Goal: Task Accomplishment & Management: Complete application form

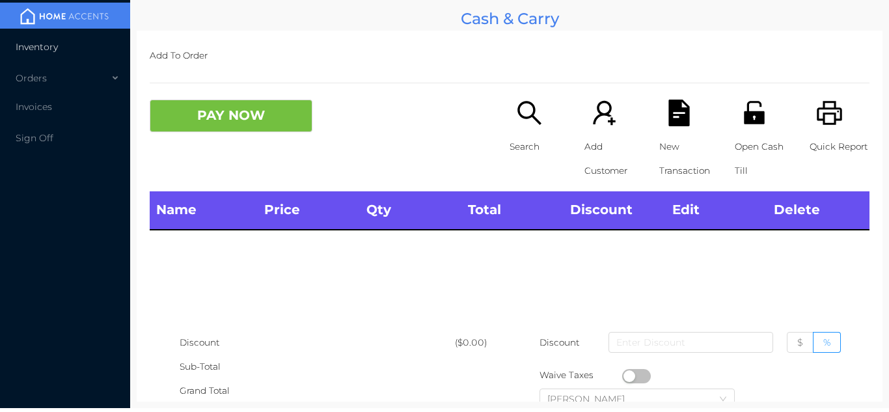
click at [93, 46] on li "Inventory" at bounding box center [65, 47] width 130 height 26
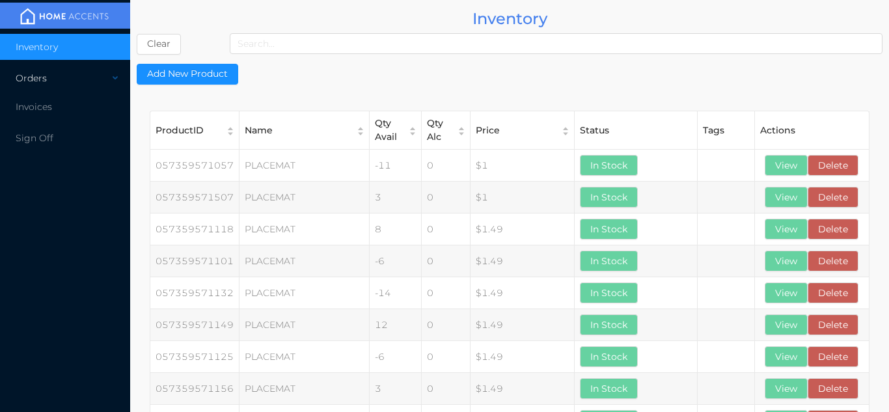
click at [96, 83] on div "Orders" at bounding box center [65, 78] width 130 height 26
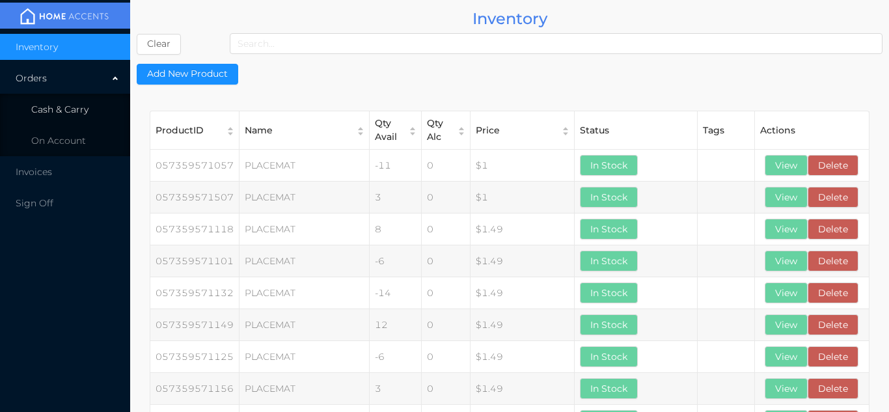
click at [79, 110] on span "Cash & Carry" at bounding box center [59, 110] width 57 height 12
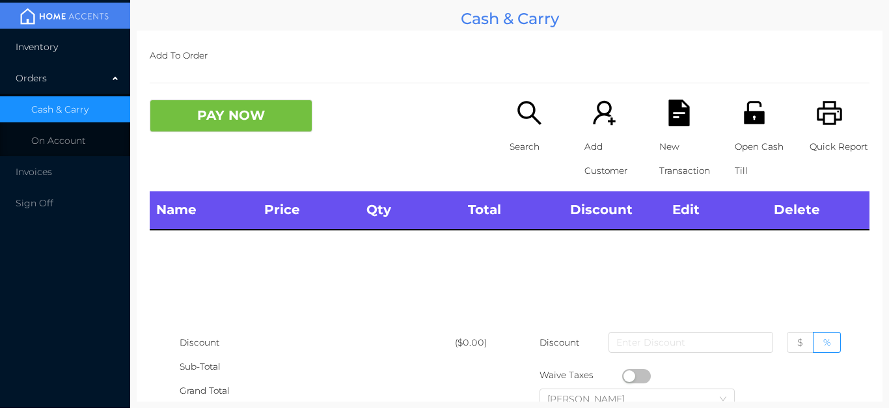
click at [82, 43] on li "Inventory" at bounding box center [65, 47] width 130 height 26
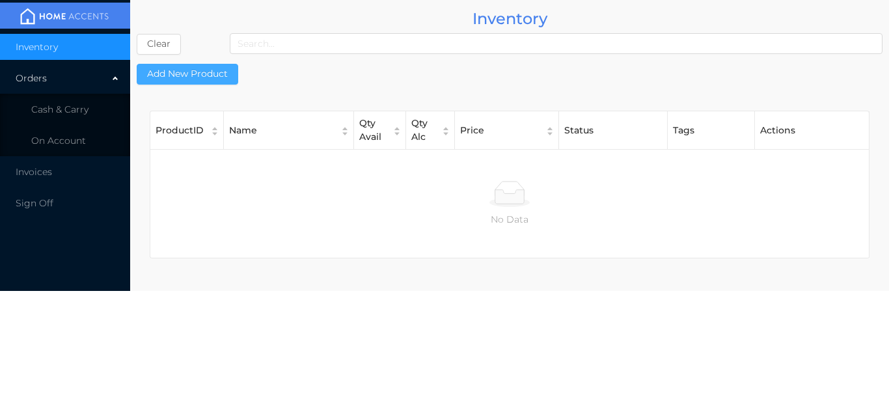
click at [190, 66] on button "Add New Product" at bounding box center [188, 74] width 102 height 21
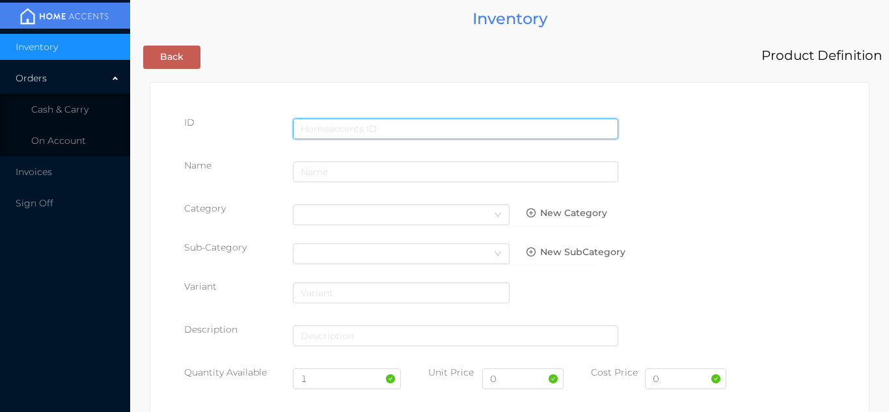
click at [338, 121] on input "text" at bounding box center [455, 128] width 325 height 21
type input "629260026867"
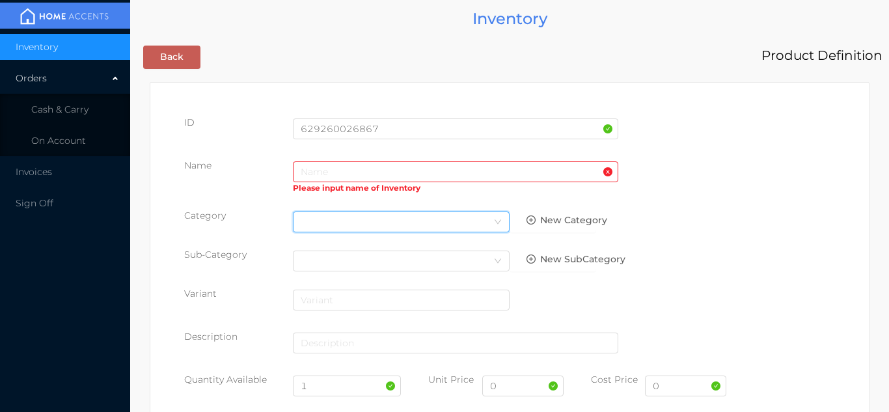
click at [315, 214] on div "Select Category" at bounding box center [401, 222] width 201 height 20
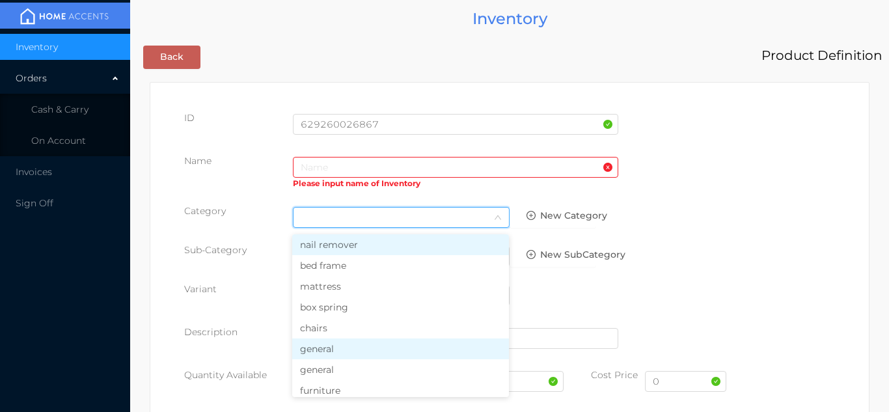
click at [333, 352] on li "general" at bounding box center [400, 348] width 217 height 21
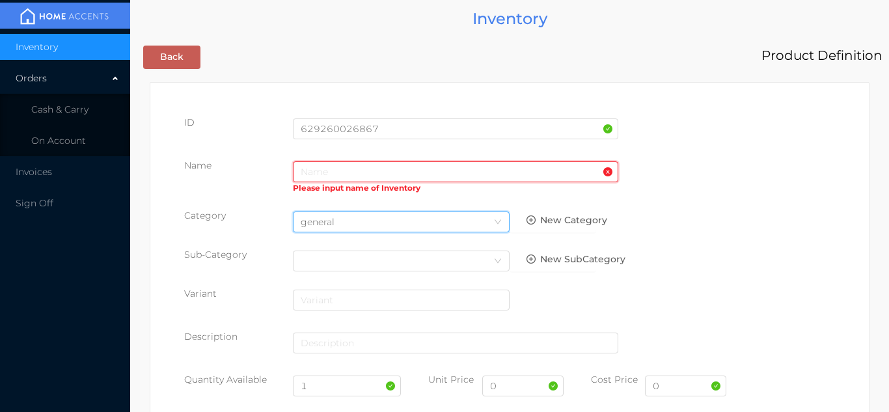
click at [301, 166] on input "text" at bounding box center [455, 171] width 325 height 21
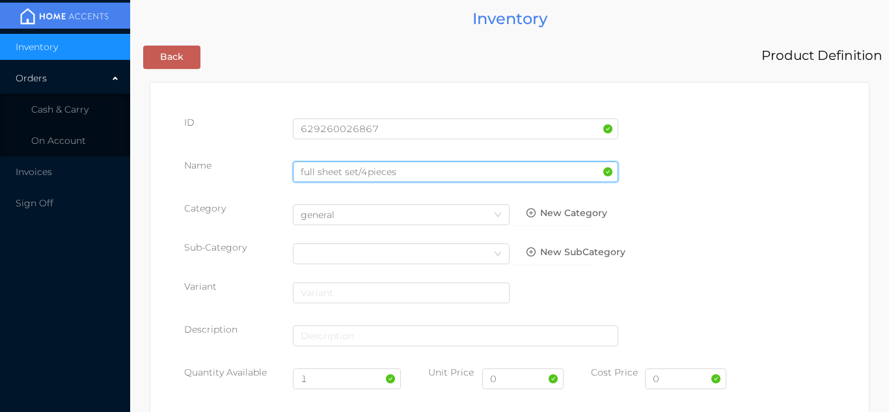
type input "full sheet set/4pieces"
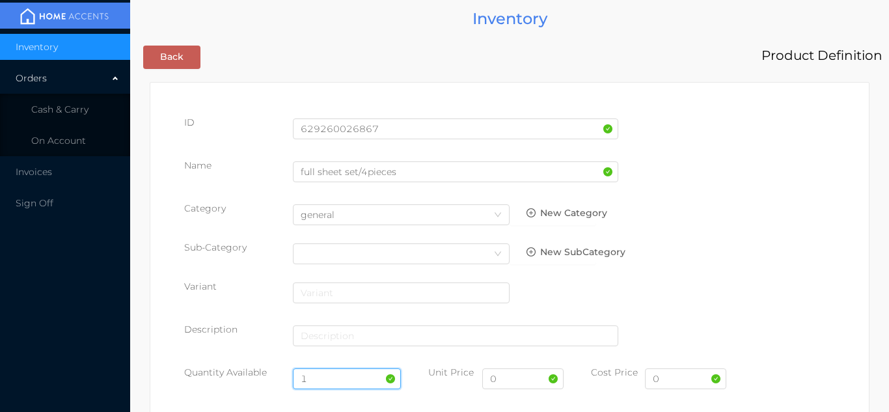
click at [334, 376] on input "1" at bounding box center [347, 378] width 109 height 21
type input "120"
click at [518, 375] on input "0" at bounding box center [522, 378] width 81 height 21
type input "12.99"
click at [678, 372] on input "0" at bounding box center [685, 378] width 81 height 21
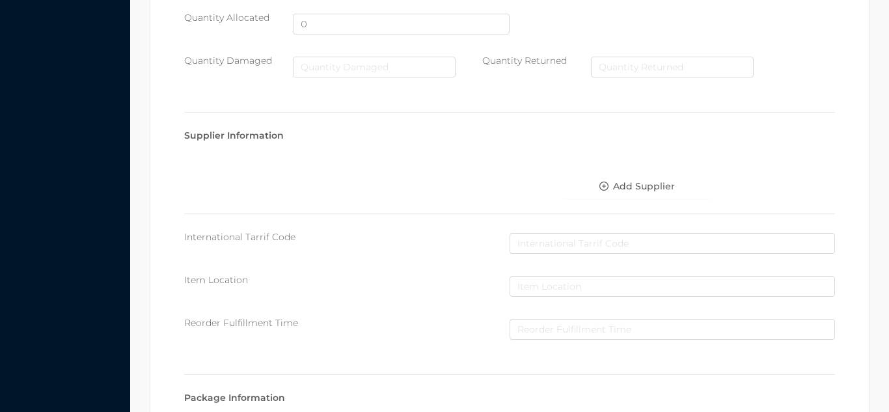
scroll to position [669, 0]
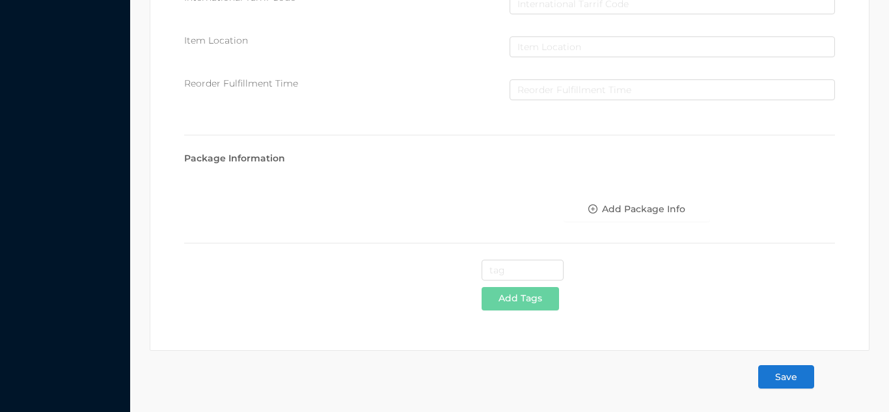
type input "6.50"
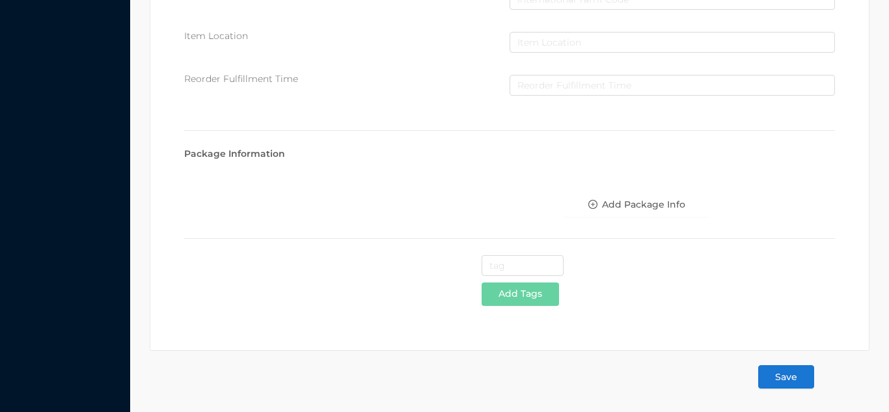
click at [794, 380] on button "Save" at bounding box center [786, 376] width 56 height 23
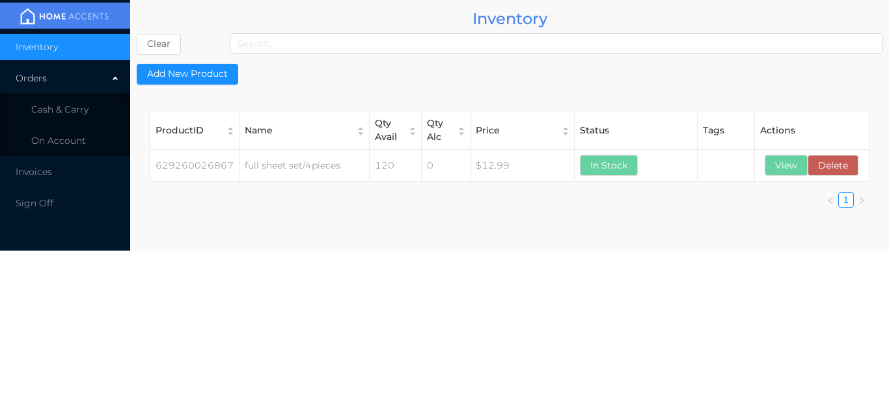
scroll to position [0, 0]
click at [80, 103] on li "Cash & Carry" at bounding box center [65, 109] width 130 height 26
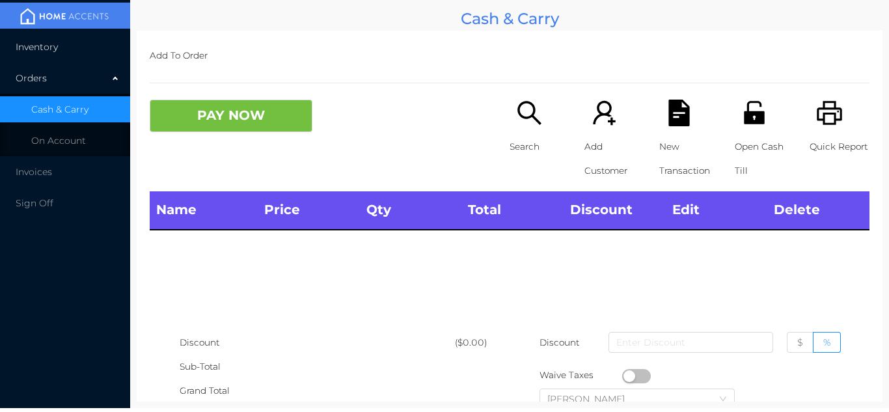
click at [65, 51] on li "Inventory" at bounding box center [65, 47] width 130 height 26
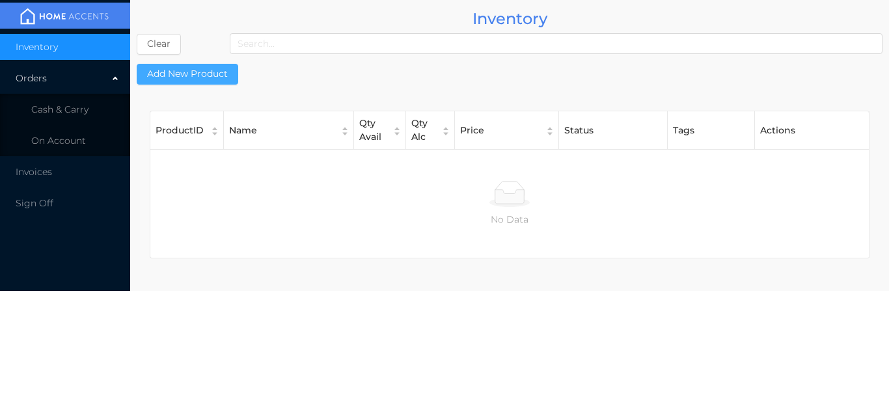
click at [207, 81] on button "Add New Product" at bounding box center [188, 74] width 102 height 21
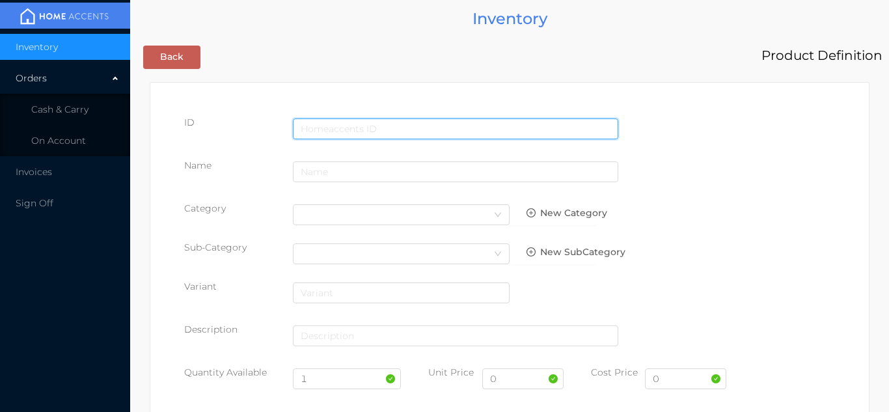
click at [326, 118] on input "text" at bounding box center [455, 128] width 325 height 21
type input "629260026850"
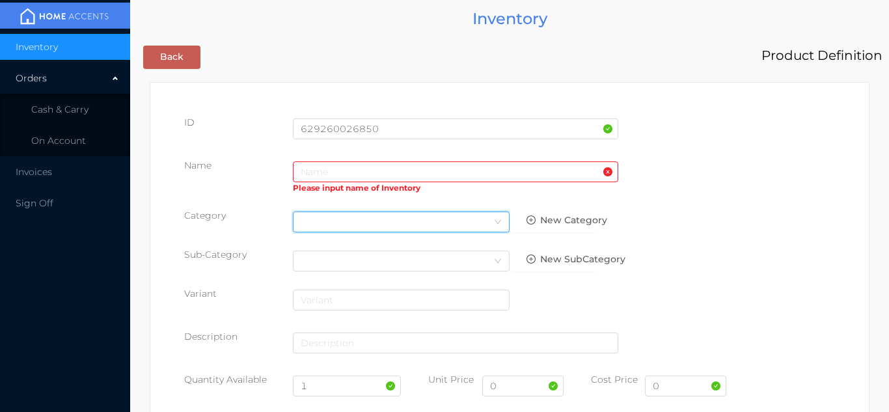
click at [330, 212] on div "Select Category" at bounding box center [401, 222] width 201 height 20
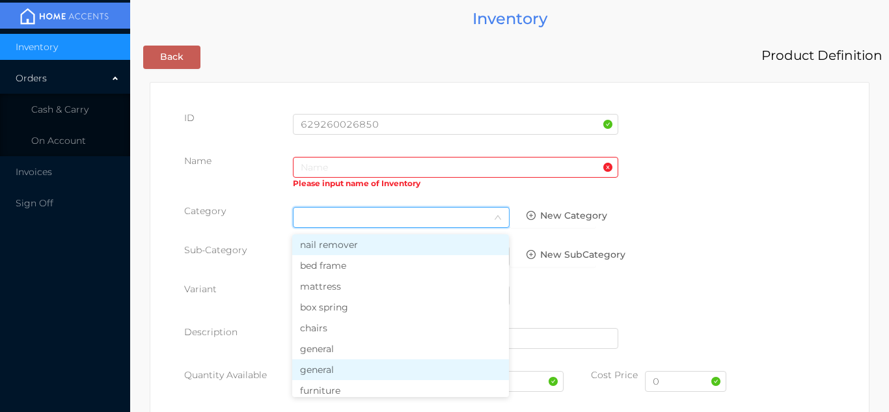
click at [322, 376] on li "general" at bounding box center [400, 369] width 217 height 21
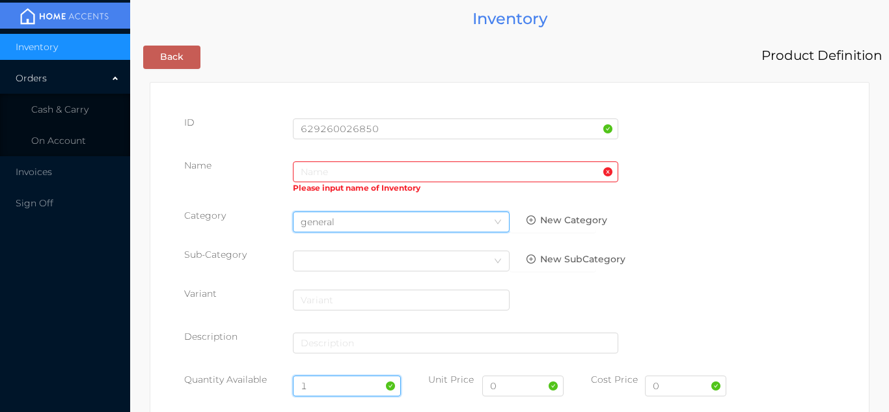
click at [331, 382] on input "1" at bounding box center [347, 386] width 109 height 21
type input "120"
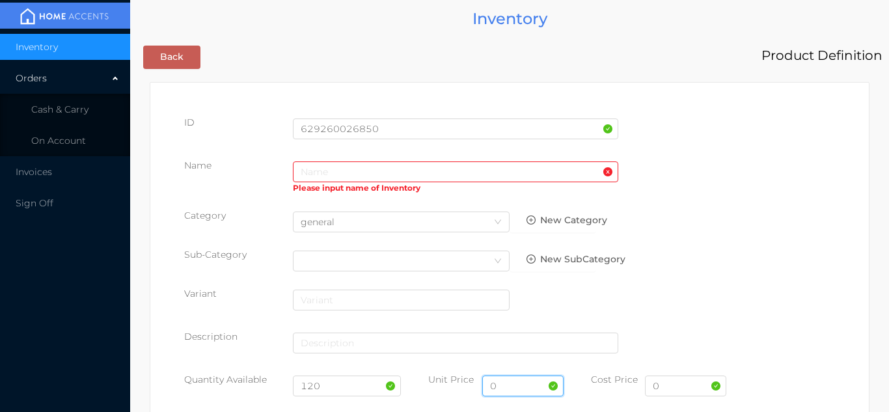
click at [525, 383] on input "0" at bounding box center [522, 386] width 81 height 21
type input "11.99"
click at [667, 388] on input "0" at bounding box center [685, 386] width 81 height 21
type input "6.00"
click at [311, 162] on input "text" at bounding box center [455, 171] width 325 height 21
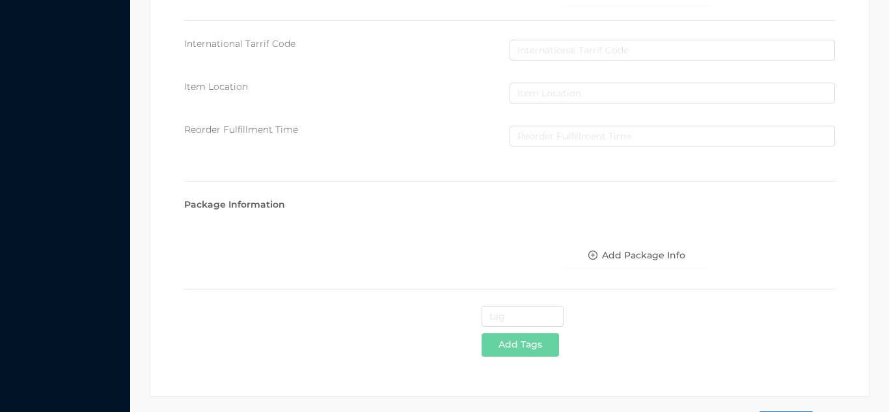
scroll to position [669, 0]
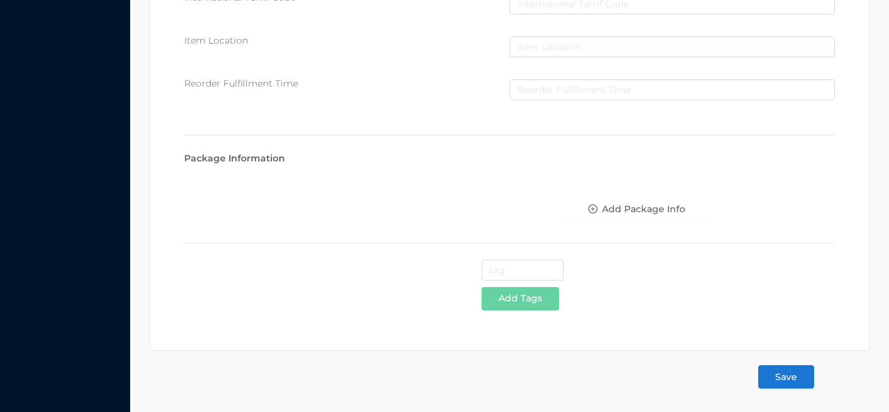
type input "twin sheet set/ 4pieces"
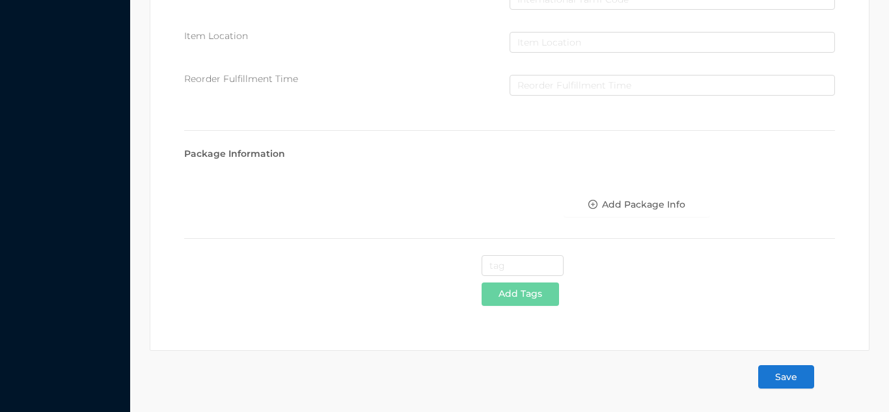
click at [790, 376] on button "Save" at bounding box center [786, 376] width 56 height 23
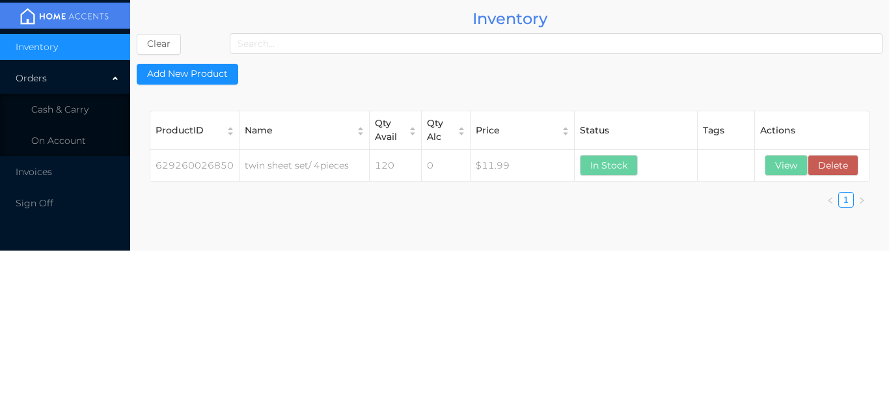
scroll to position [0, 0]
click at [783, 147] on th "Actions" at bounding box center [812, 130] width 114 height 38
click at [788, 169] on button "View" at bounding box center [786, 165] width 43 height 21
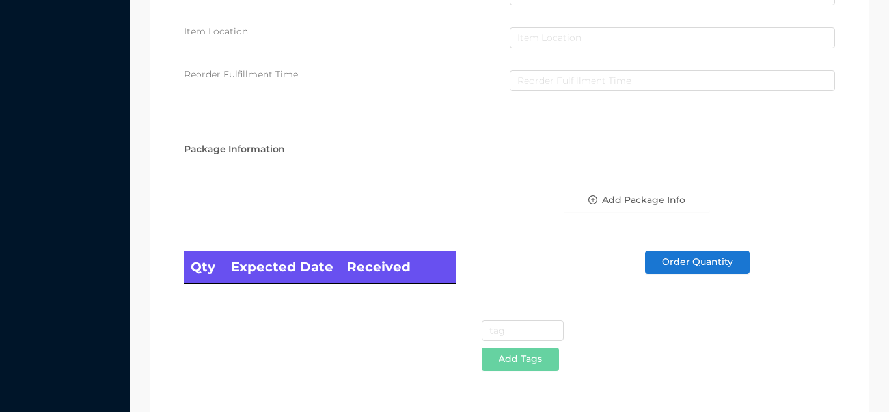
scroll to position [739, 0]
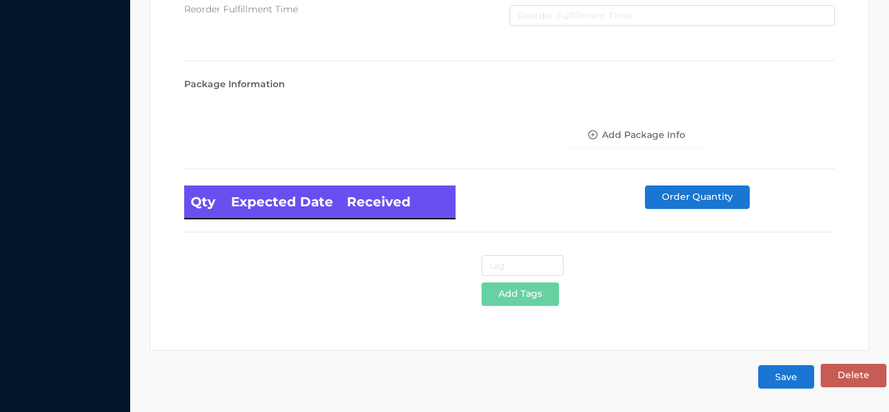
click at [792, 381] on button "Save" at bounding box center [786, 376] width 56 height 23
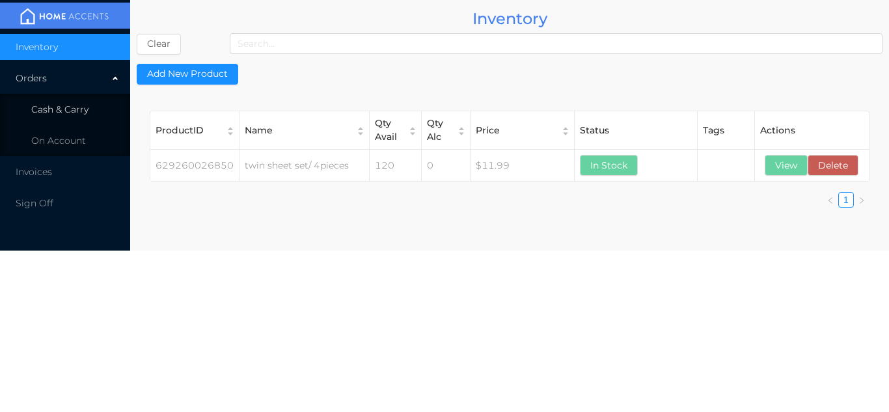
click at [65, 115] on span "Cash & Carry" at bounding box center [59, 110] width 57 height 12
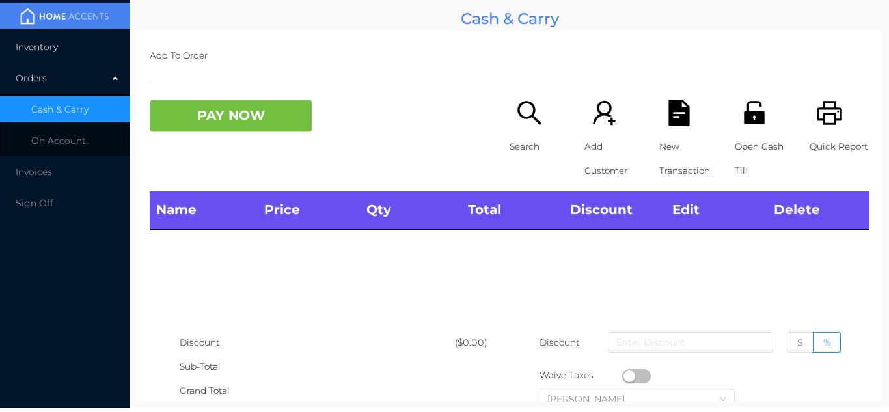
click at [90, 49] on li "Inventory" at bounding box center [65, 47] width 130 height 26
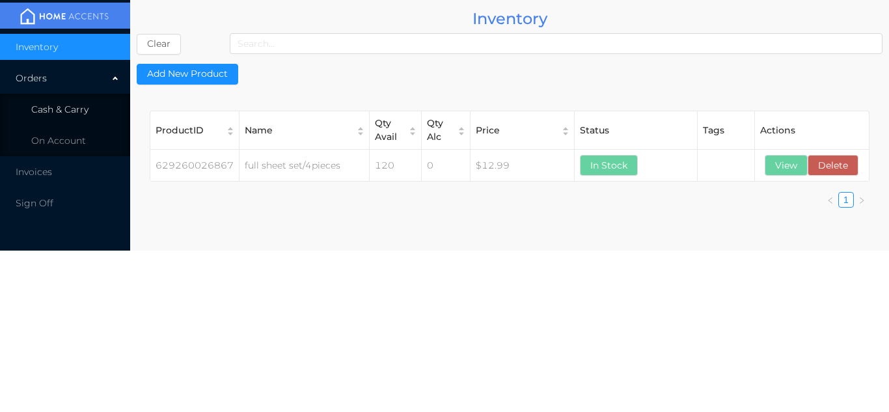
click at [83, 109] on span "Cash & Carry" at bounding box center [59, 110] width 57 height 12
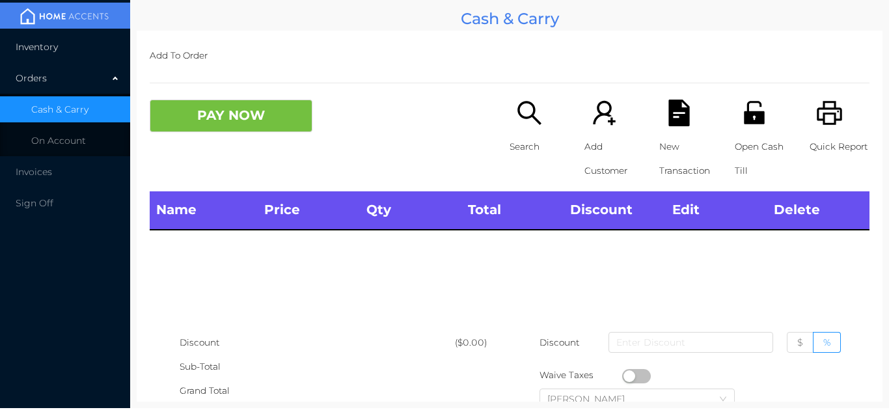
click at [83, 55] on li "Inventory" at bounding box center [65, 47] width 130 height 26
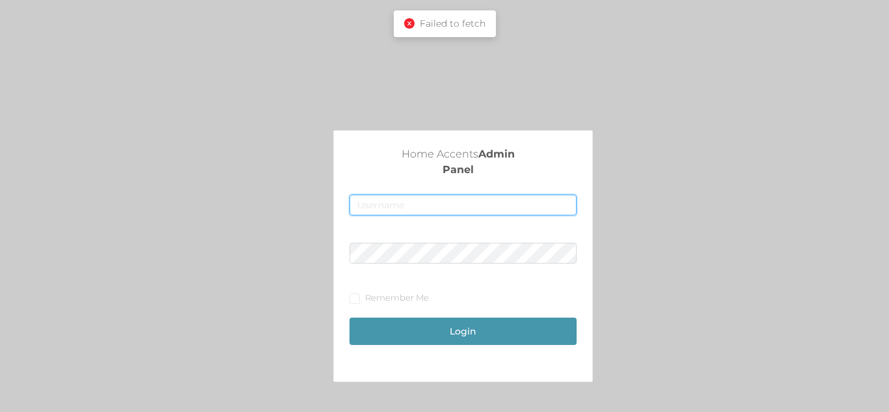
type input "[EMAIL_ADDRESS][DOMAIN_NAME]"
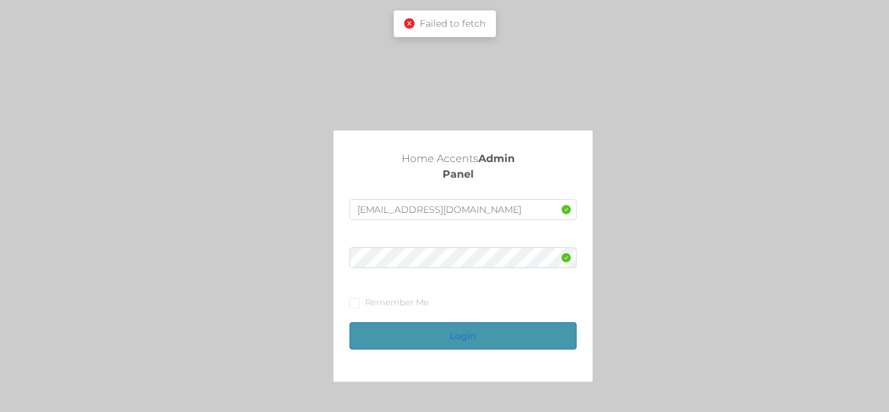
click at [448, 332] on button "Login" at bounding box center [463, 335] width 227 height 27
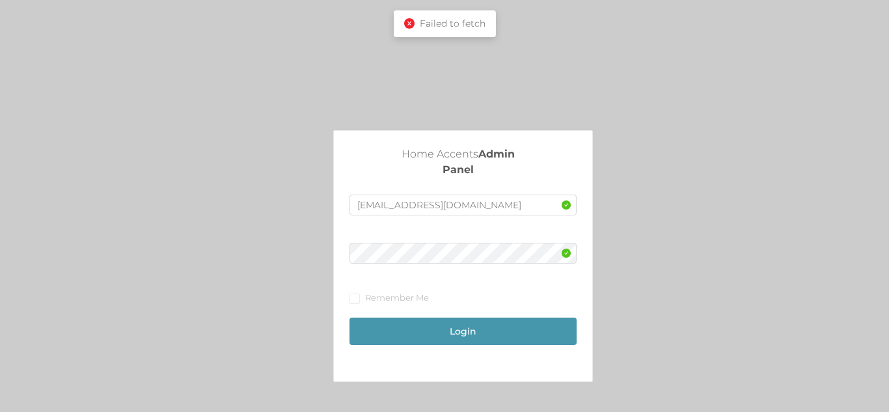
click at [407, 25] on icon "icon: close-circle" at bounding box center [409, 23] width 10 height 10
click at [407, 27] on icon "icon: close-circle" at bounding box center [409, 23] width 10 height 10
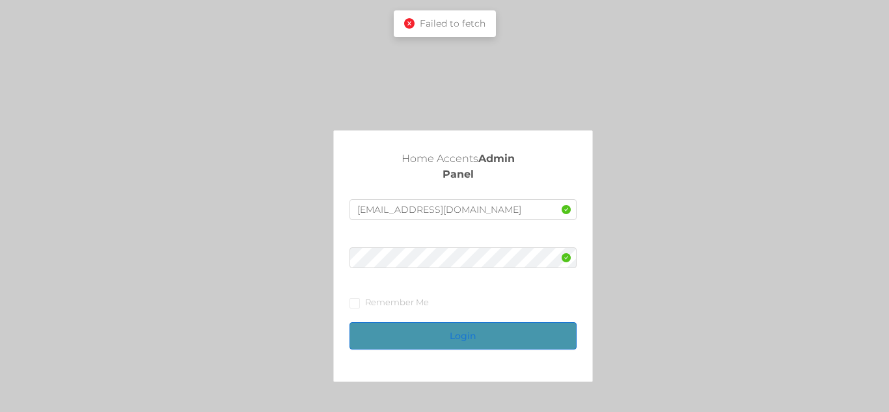
click at [455, 333] on button "Login" at bounding box center [463, 335] width 227 height 27
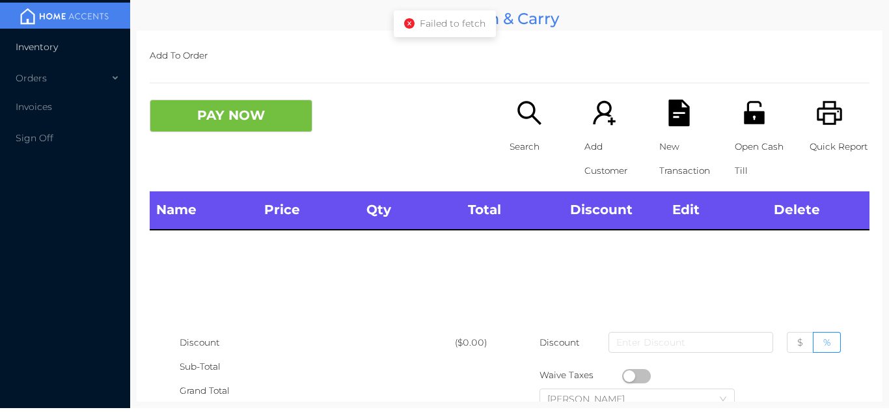
click at [96, 41] on li "Inventory" at bounding box center [65, 47] width 130 height 26
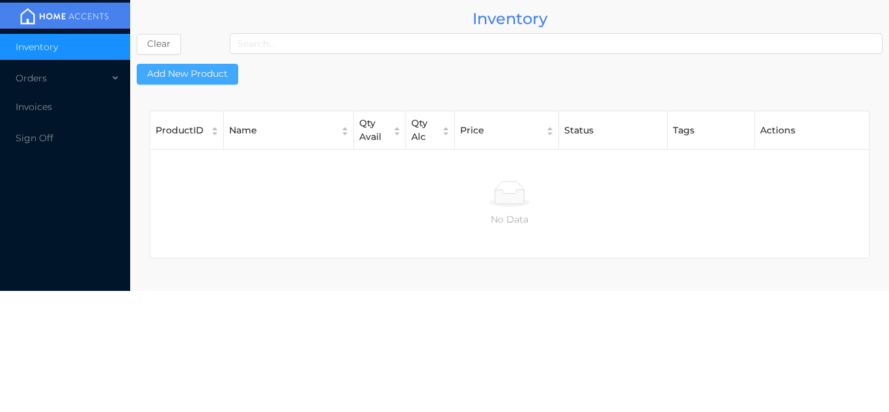
click at [211, 76] on button "Add New Product" at bounding box center [188, 74] width 102 height 21
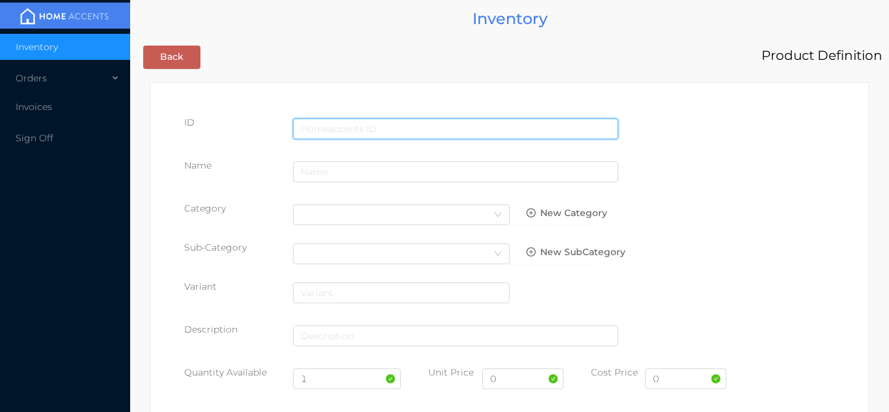
click at [331, 127] on input "text" at bounding box center [455, 128] width 325 height 21
type input "[CREDIT_CARD_NUMBER]"
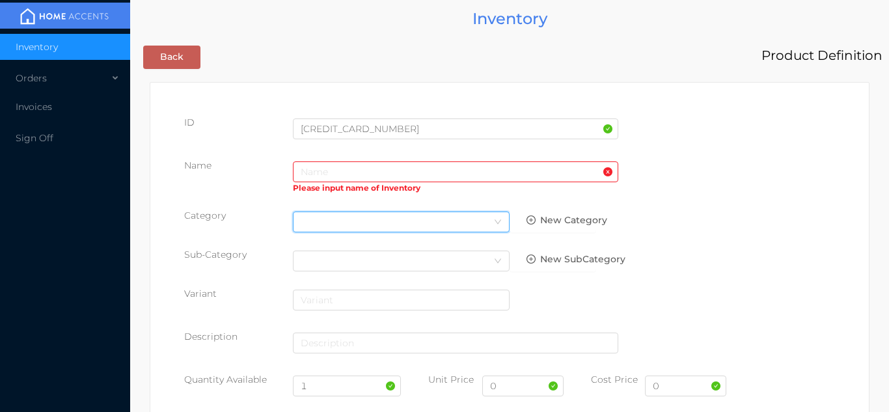
click at [322, 215] on div "Select Category" at bounding box center [401, 222] width 201 height 20
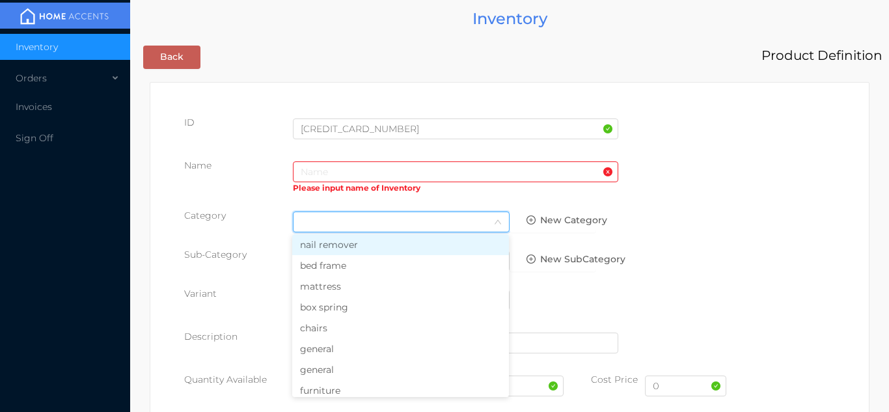
click at [320, 349] on li "general" at bounding box center [400, 348] width 217 height 21
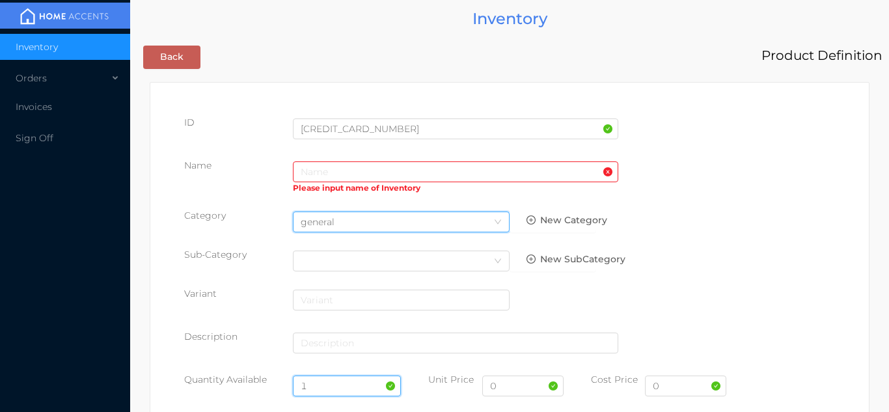
click at [339, 387] on input "1" at bounding box center [347, 386] width 109 height 21
type input "120"
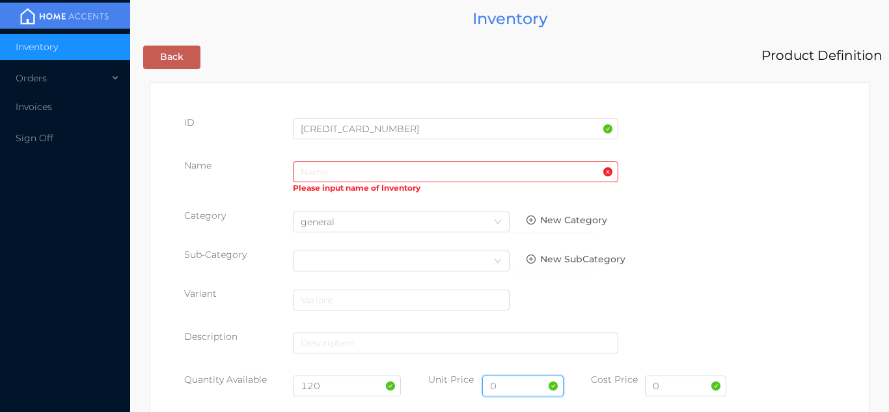
click at [503, 390] on input "0" at bounding box center [522, 386] width 81 height 21
type input "19.99"
click at [683, 391] on input "0" at bounding box center [685, 386] width 81 height 21
type input "1"
type input "10.00"
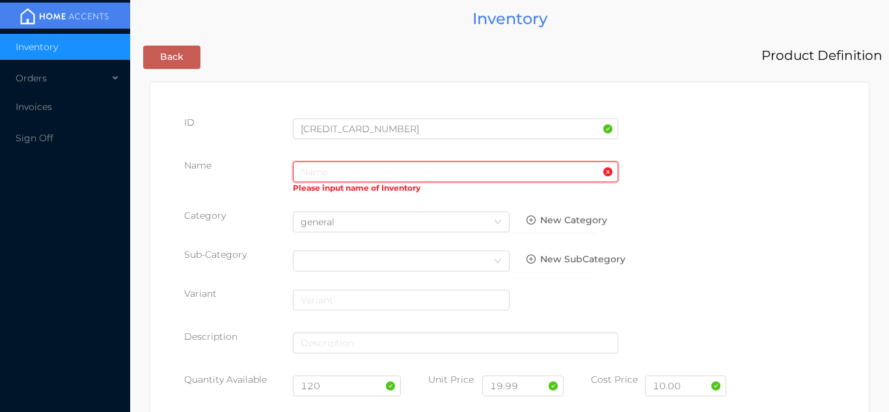
click at [312, 177] on input "text" at bounding box center [455, 171] width 325 height 21
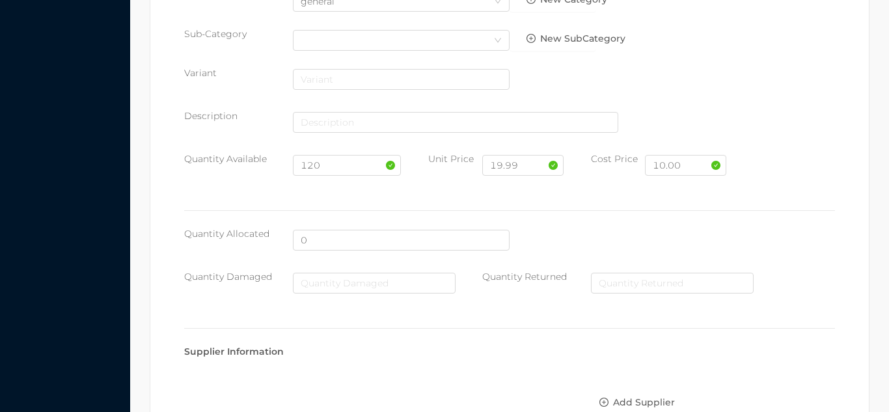
scroll to position [669, 0]
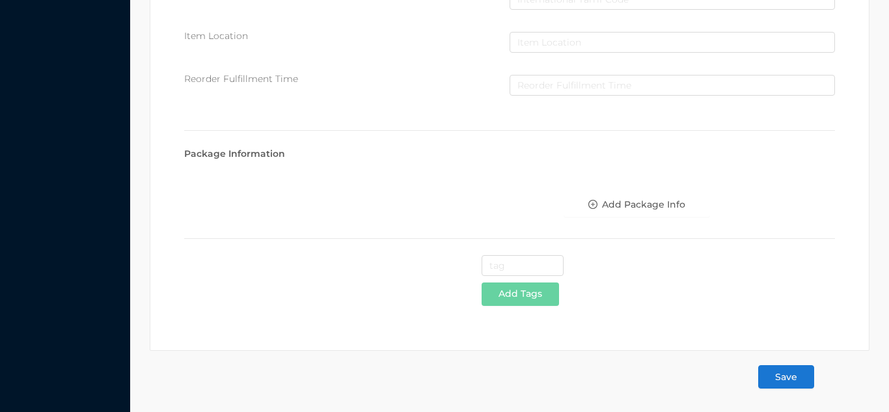
type input "king sheet set/4 pieces"
click at [784, 388] on button "Save" at bounding box center [786, 376] width 56 height 23
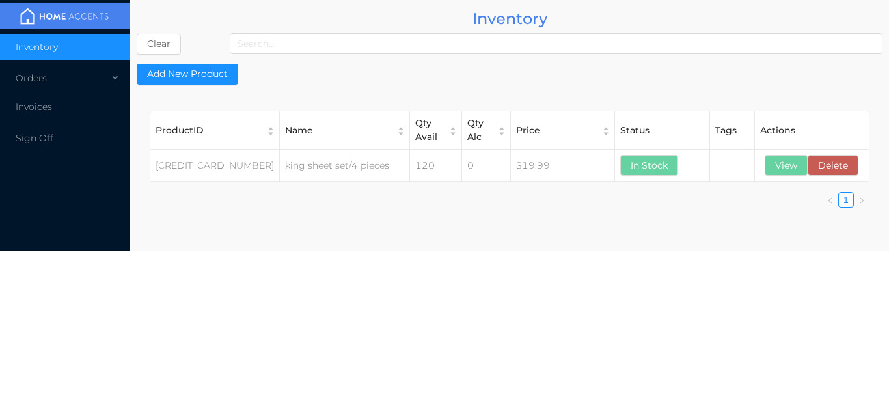
scroll to position [0, 0]
click at [113, 80] on div "Orders" at bounding box center [65, 78] width 130 height 26
